Goal: Book appointment/travel/reservation

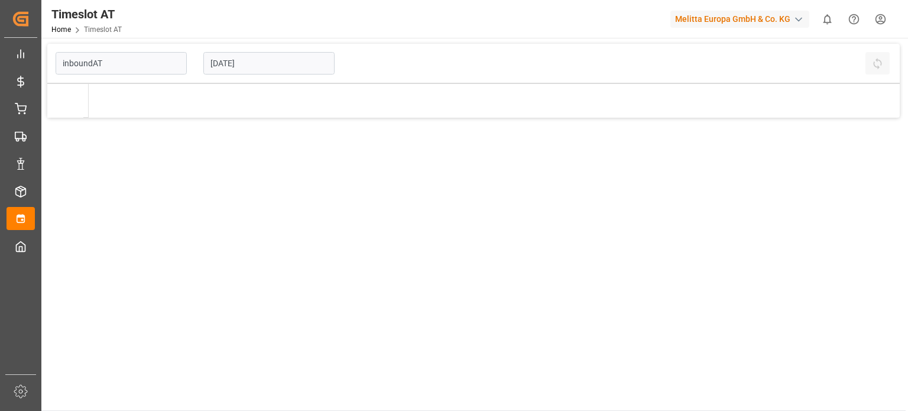
type input "Inbound AT"
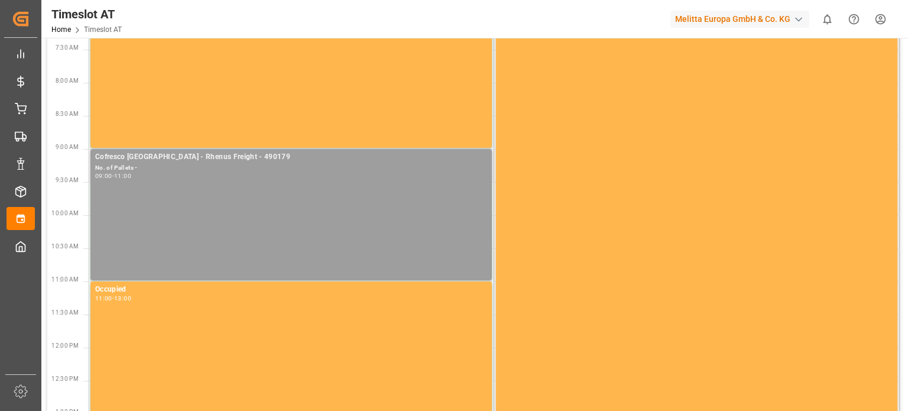
scroll to position [177, 0]
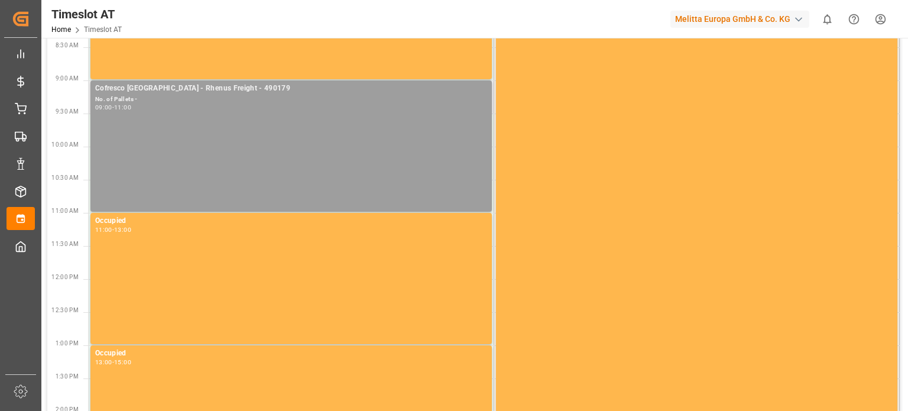
click at [260, 160] on div "Cofresco [GEOGRAPHIC_DATA] - Rhenus Freight - 490179 No. of Pallets - 09:00 - 1…" at bounding box center [291, 146] width 392 height 126
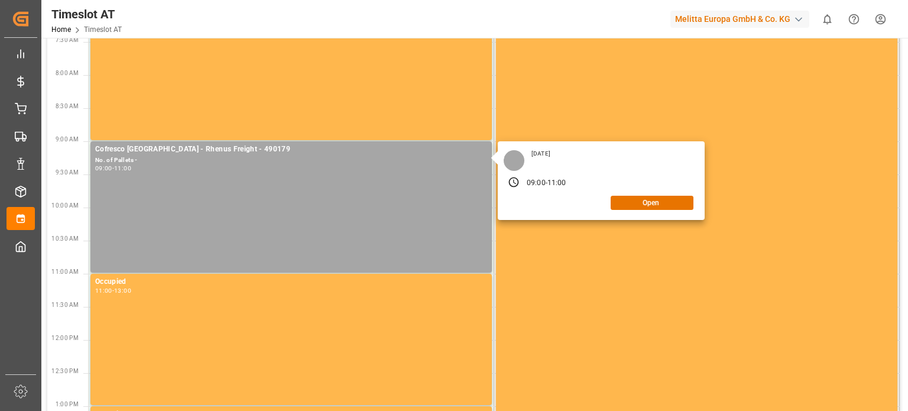
scroll to position [0, 0]
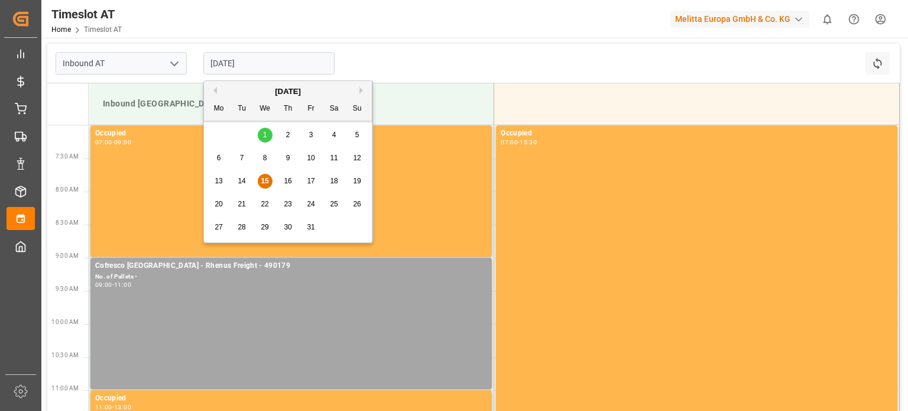
drag, startPoint x: 227, startPoint y: 56, endPoint x: 233, endPoint y: 66, distance: 11.7
click at [227, 56] on input "[DATE]" at bounding box center [268, 63] width 131 height 22
click at [269, 177] on div "15" at bounding box center [265, 181] width 15 height 14
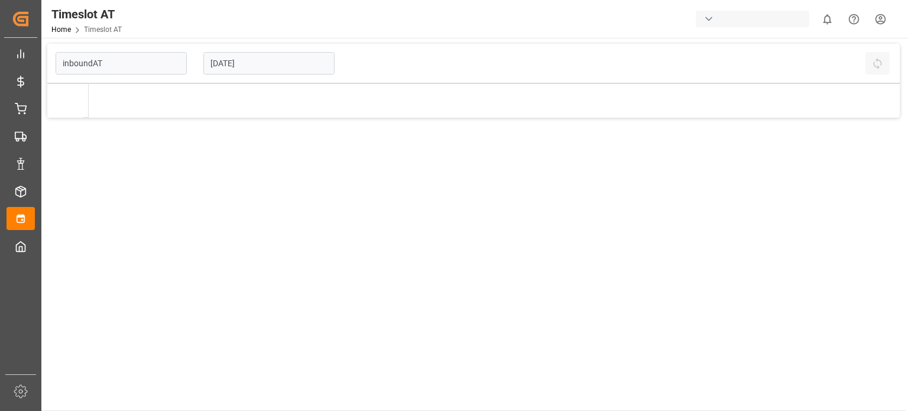
type input "Inbound AT"
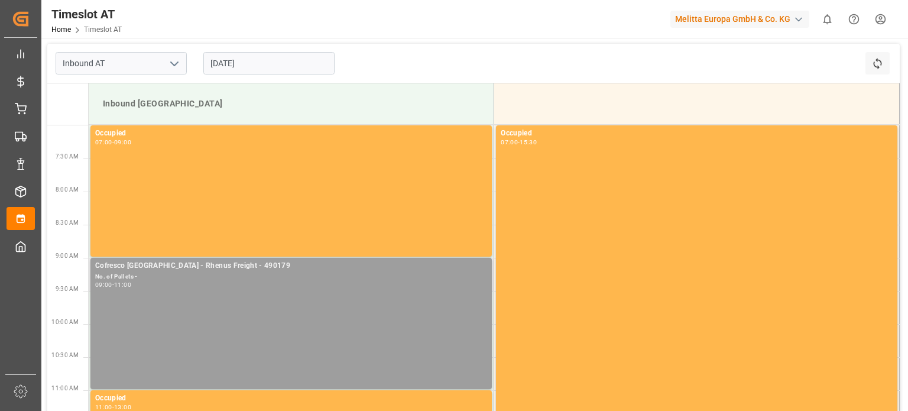
click at [252, 307] on div "Cofresco [GEOGRAPHIC_DATA] - Rhenus Freight - 490179 No. of Pallets - 09:00 - 1…" at bounding box center [291, 323] width 392 height 126
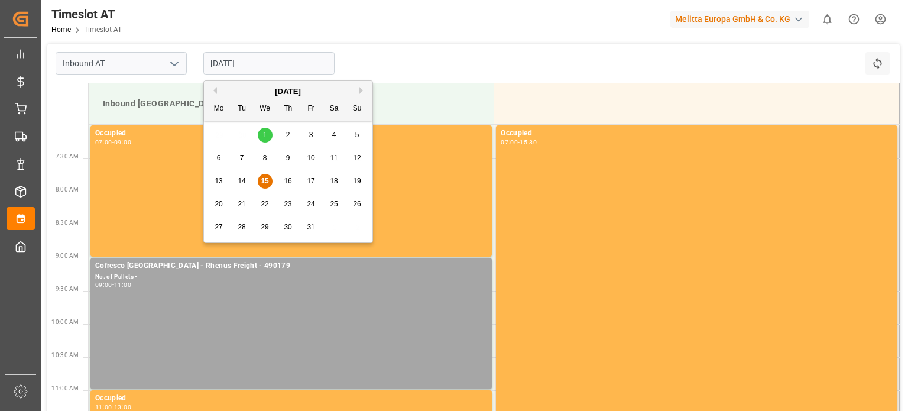
drag, startPoint x: 229, startPoint y: 56, endPoint x: 232, endPoint y: 64, distance: 9.0
click at [230, 57] on input "[DATE]" at bounding box center [268, 63] width 131 height 22
click at [249, 179] on div "13 14 15 16 17 18 19" at bounding box center [287, 181] width 161 height 23
click at [248, 179] on div "14" at bounding box center [242, 181] width 15 height 14
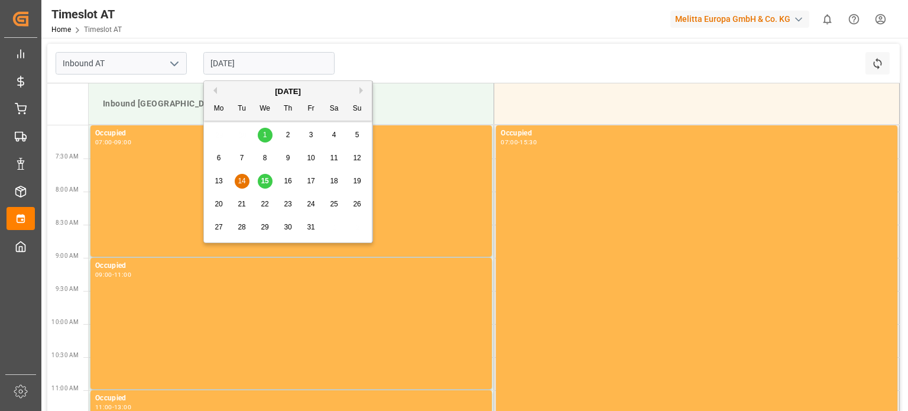
click at [262, 68] on input "14-10-2025" at bounding box center [268, 63] width 131 height 22
click at [265, 136] on span "1" at bounding box center [265, 135] width 4 height 8
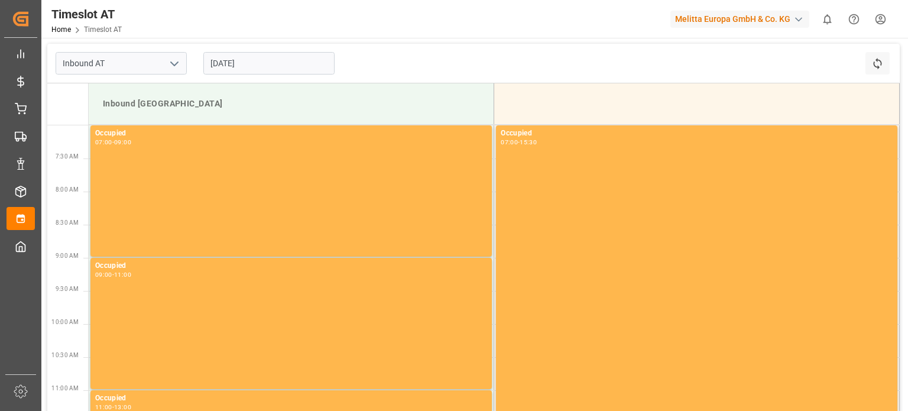
click at [263, 57] on input "01-10-2025" at bounding box center [268, 63] width 131 height 22
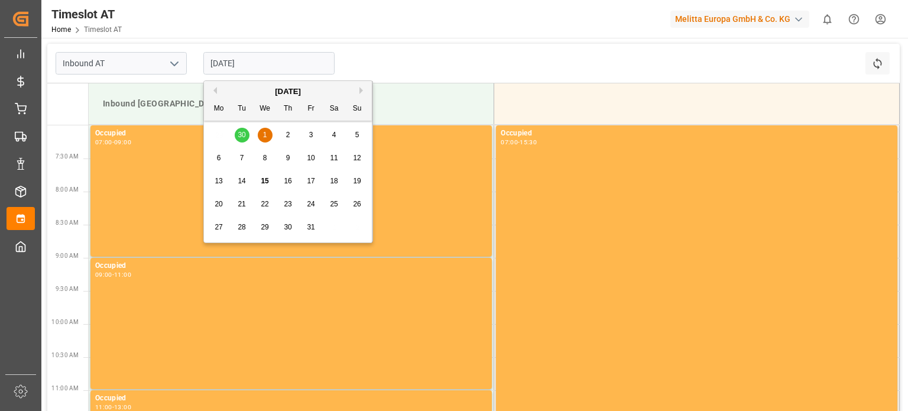
click at [268, 181] on span "15" at bounding box center [265, 181] width 8 height 8
type input "[DATE]"
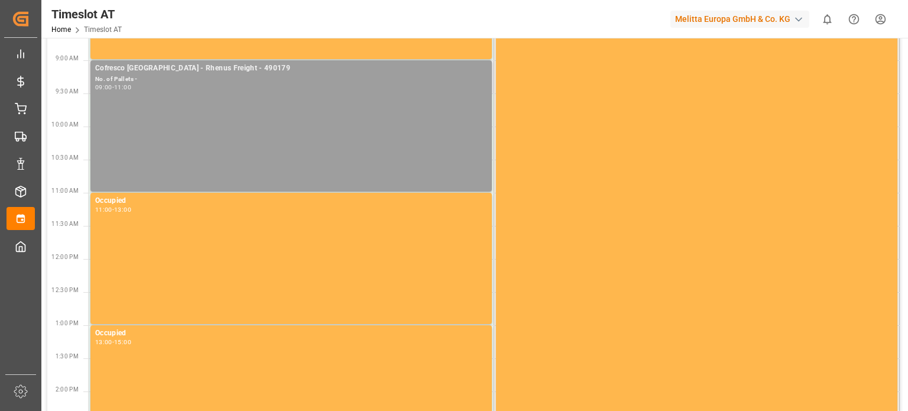
scroll to position [177, 0]
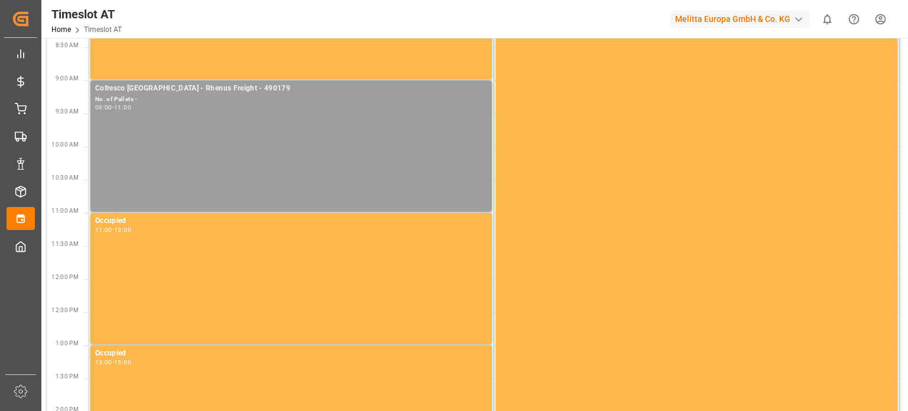
click at [236, 166] on div "Cofresco [GEOGRAPHIC_DATA] - Rhenus Freight - 490179 No. of Pallets - 09:00 - 1…" at bounding box center [291, 146] width 392 height 126
click at [402, 142] on div "Cofresco [GEOGRAPHIC_DATA] - Rhenus Freight - 490179 No. of Pallets - 09:00 - 1…" at bounding box center [291, 146] width 392 height 126
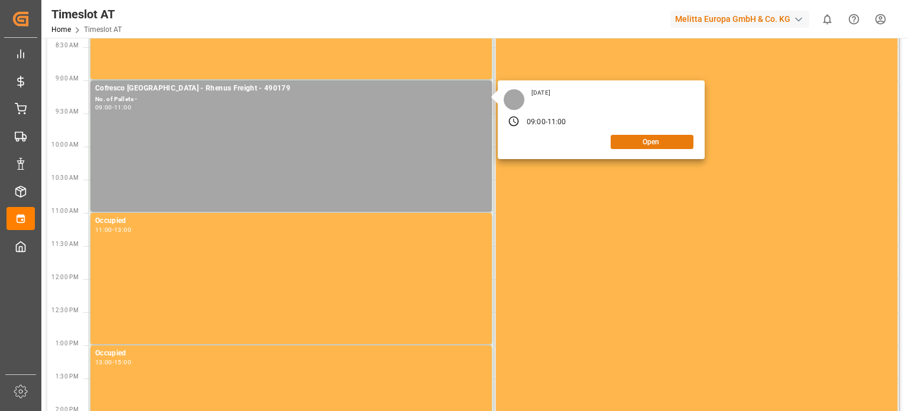
click at [630, 145] on button "Open" at bounding box center [651, 142] width 83 height 14
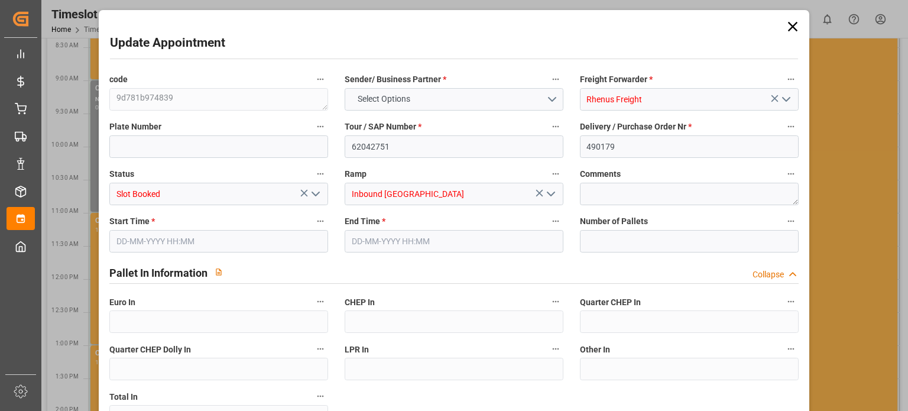
type input "0"
type input "15-10-2025 09:00"
type input "15-10-2025 11:00"
type input "08-10-2025 10:57"
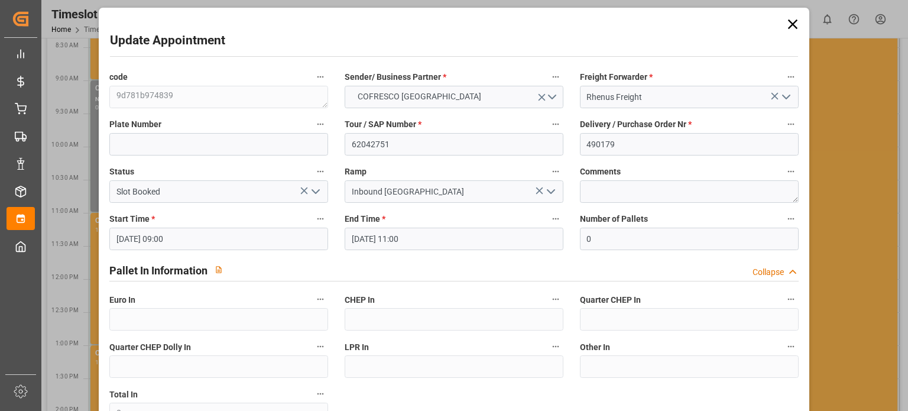
scroll to position [0, 0]
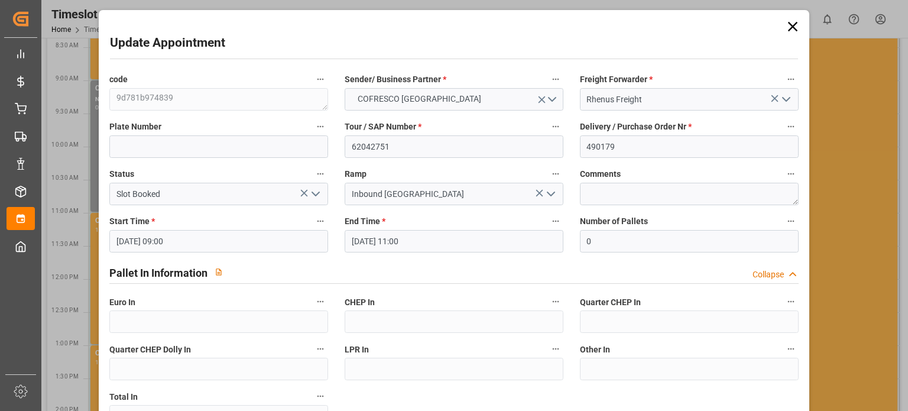
click at [784, 23] on icon at bounding box center [792, 26] width 17 height 17
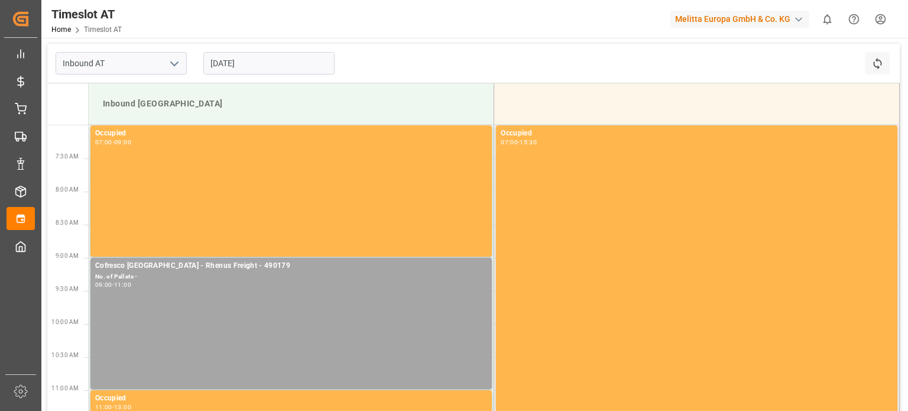
click at [288, 68] on input "[DATE]" at bounding box center [268, 63] width 131 height 22
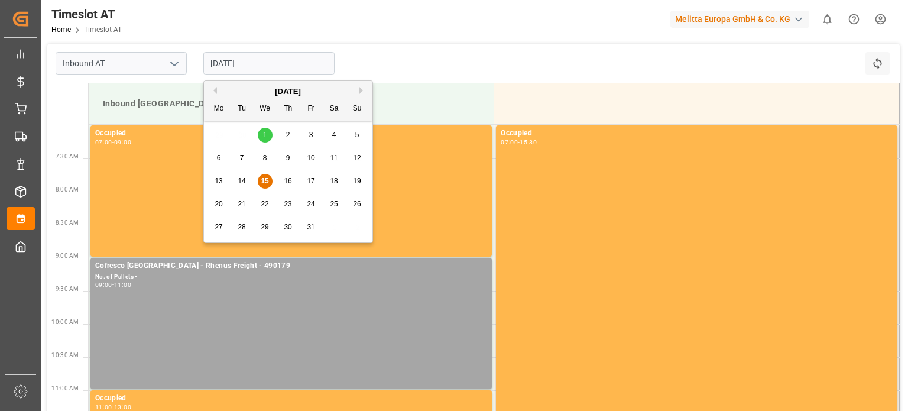
click at [289, 176] on div "16" at bounding box center [288, 181] width 15 height 14
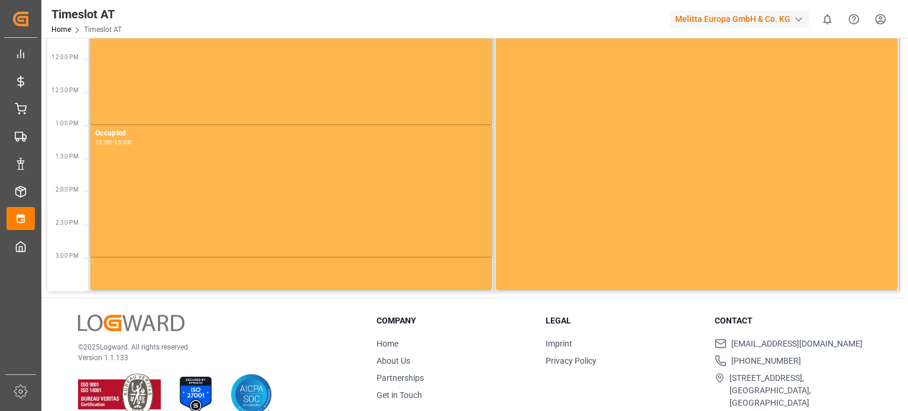
scroll to position [417, 0]
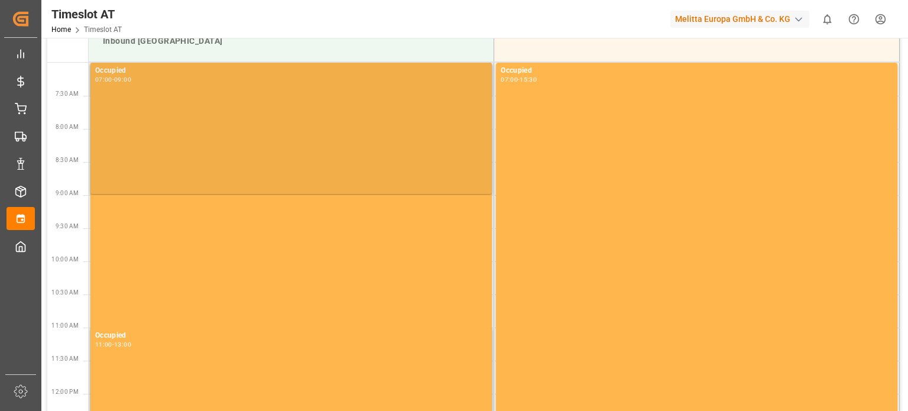
scroll to position [0, 0]
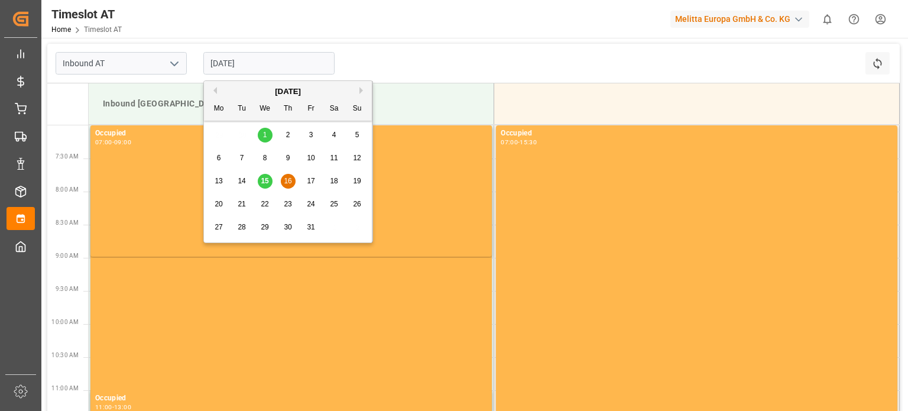
drag, startPoint x: 251, startPoint y: 71, endPoint x: 257, endPoint y: 90, distance: 20.0
click at [251, 71] on input "16-10-2025" at bounding box center [268, 63] width 131 height 22
click at [258, 181] on div "15" at bounding box center [265, 181] width 15 height 14
type input "[DATE]"
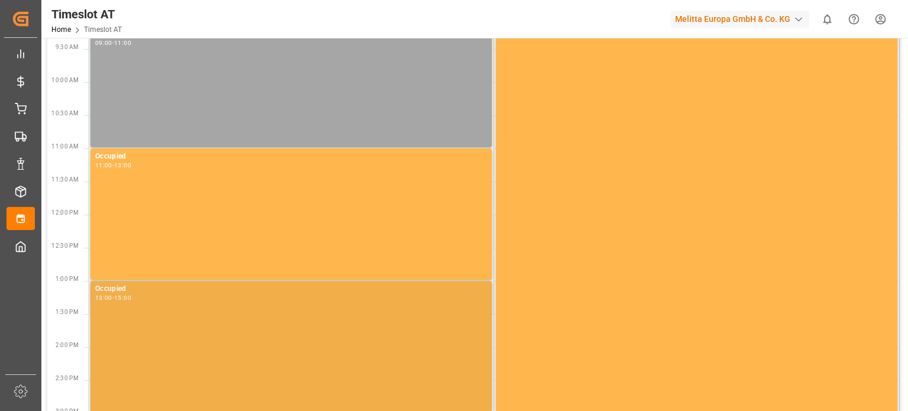
scroll to position [414, 0]
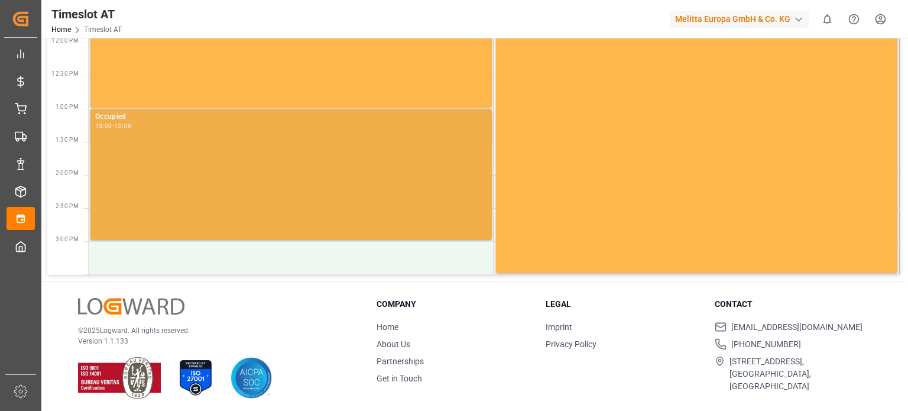
click at [240, 238] on div "Occupied 13:00 - 15:00" at bounding box center [290, 174] width 401 height 131
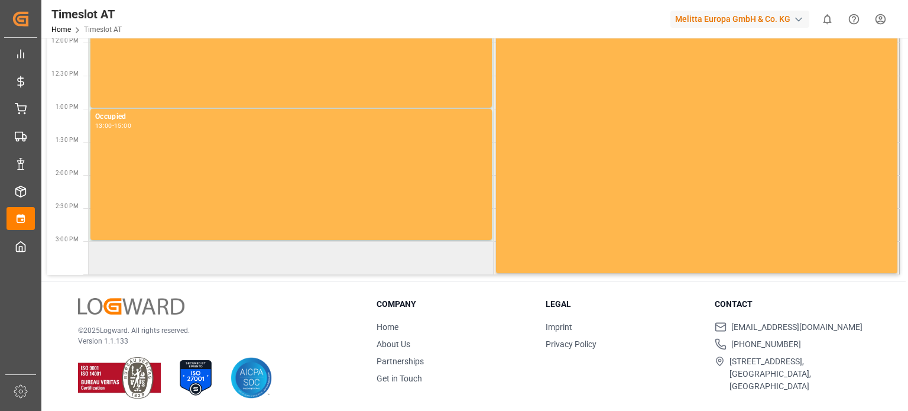
click at [234, 255] on td at bounding box center [291, 257] width 405 height 33
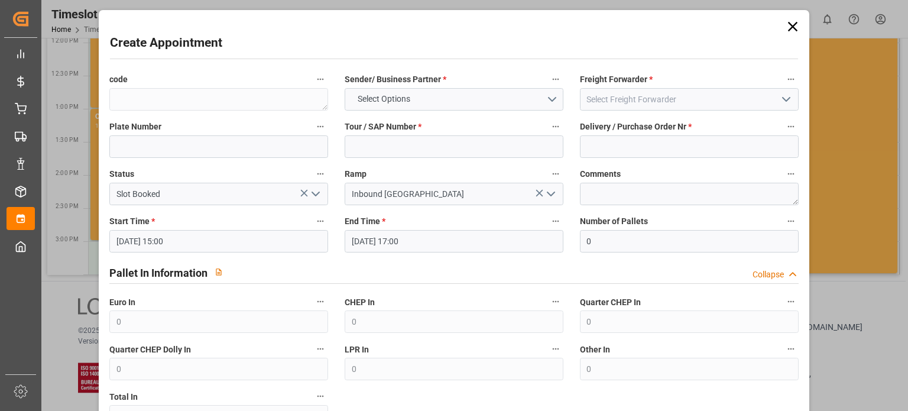
click at [794, 25] on icon at bounding box center [792, 26] width 17 height 17
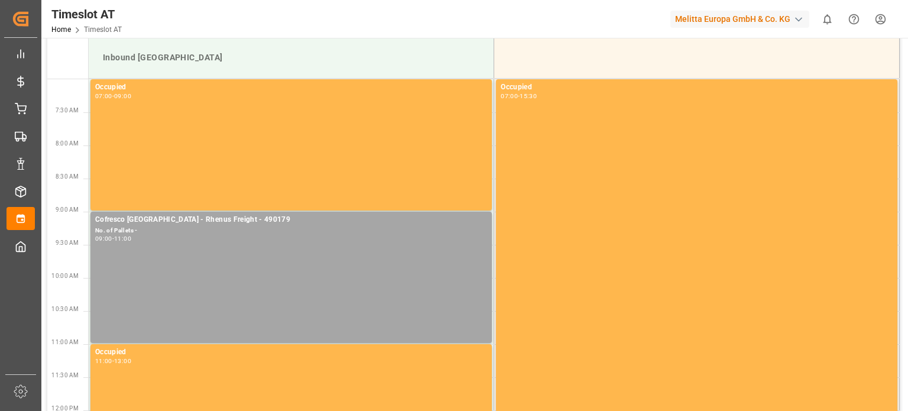
scroll to position [0, 0]
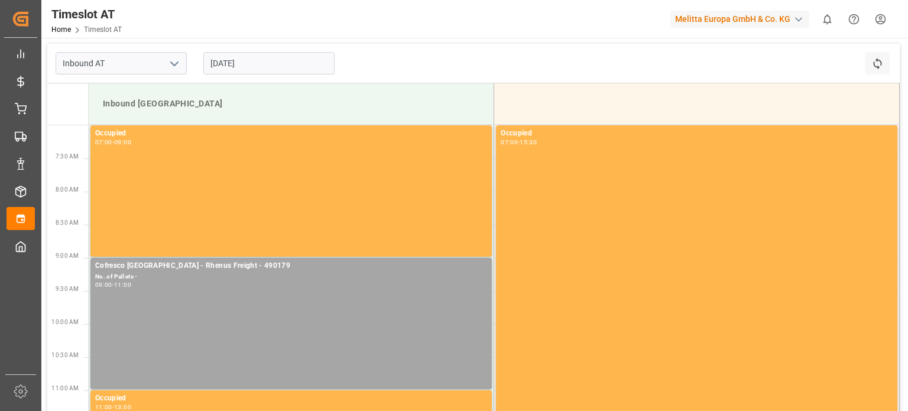
click at [305, 66] on input "[DATE]" at bounding box center [268, 63] width 131 height 22
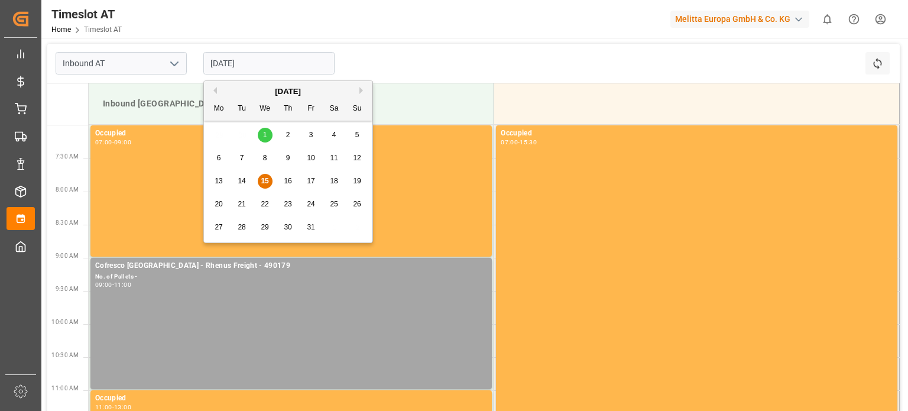
click at [258, 201] on div "22" at bounding box center [265, 204] width 15 height 14
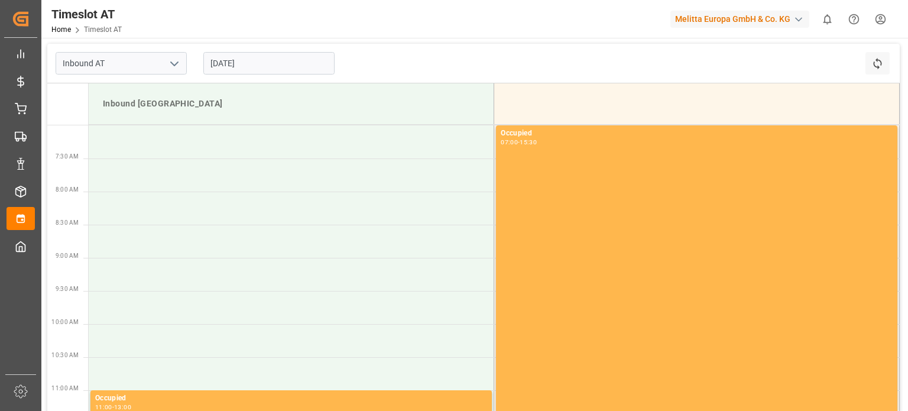
click at [251, 58] on input "[DATE]" at bounding box center [268, 63] width 131 height 22
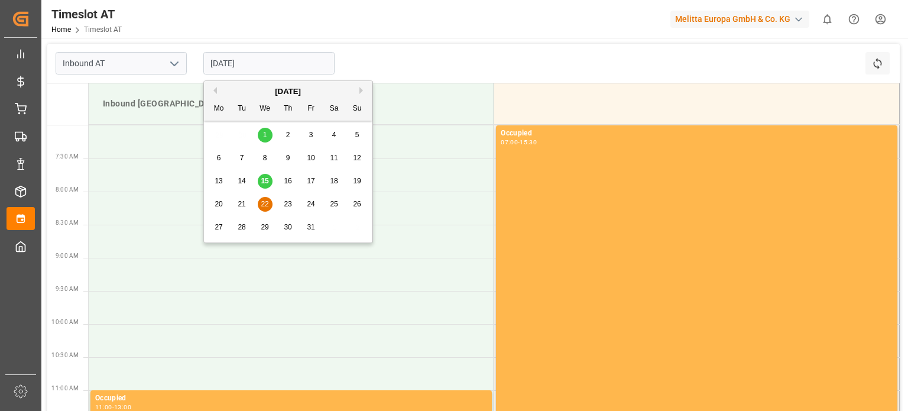
click at [246, 210] on div "21" at bounding box center [242, 204] width 15 height 14
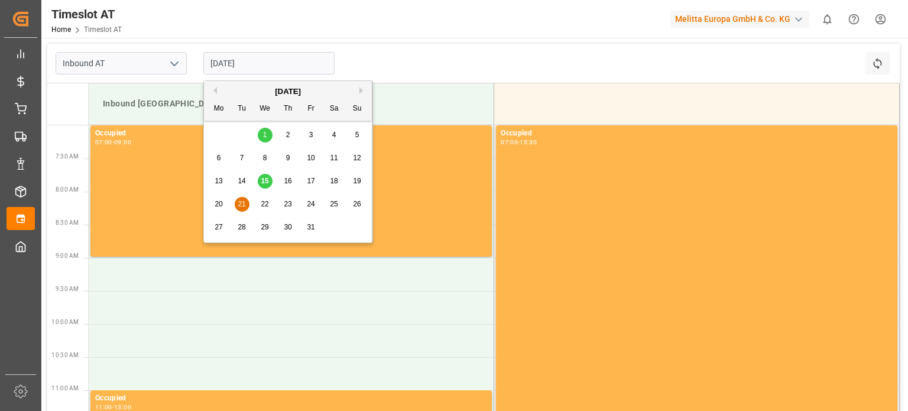
drag, startPoint x: 227, startPoint y: 53, endPoint x: 229, endPoint y: 63, distance: 10.9
click at [227, 54] on input "[DATE]" at bounding box center [268, 63] width 131 height 22
click at [229, 66] on input "[DATE]" at bounding box center [268, 63] width 131 height 22
click at [265, 177] on span "15" at bounding box center [265, 181] width 8 height 8
type input "[DATE]"
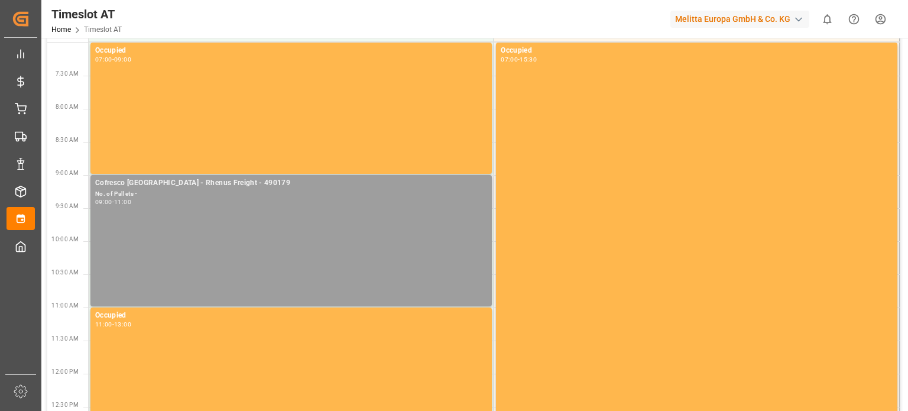
scroll to position [177, 0]
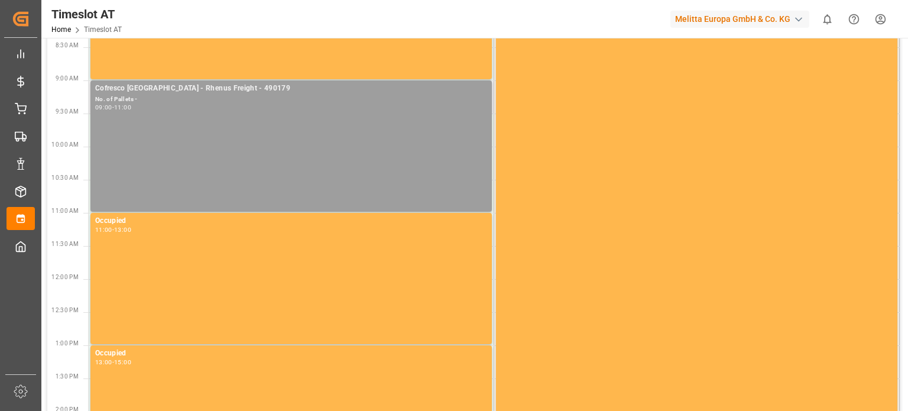
click at [277, 165] on div "Cofresco [GEOGRAPHIC_DATA] - Rhenus Freight - 490179 No. of Pallets - 09:00 - 1…" at bounding box center [291, 146] width 392 height 126
